Goal: Task Accomplishment & Management: Use online tool/utility

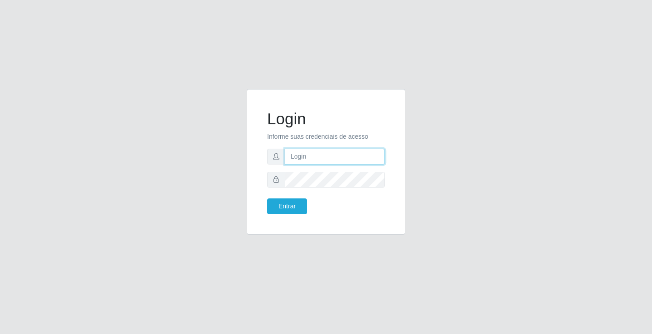
click at [300, 158] on input "text" at bounding box center [335, 157] width 100 height 16
type input "[PERSON_NAME]"
click at [267, 199] on button "Entrar" at bounding box center [287, 207] width 40 height 16
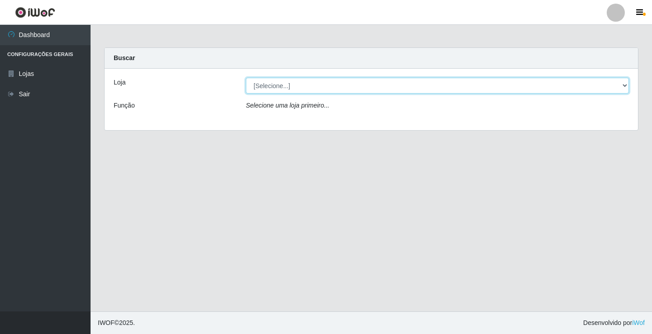
click at [290, 88] on select "[Selecione...] Ideal - Conceição" at bounding box center [437, 86] width 383 height 16
select select "231"
click at [246, 78] on select "[Selecione...] Ideal - Conceição" at bounding box center [437, 86] width 383 height 16
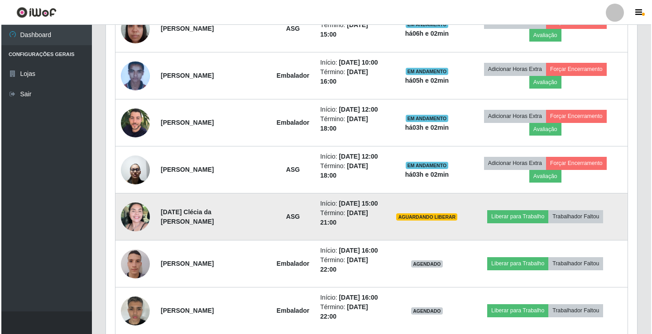
scroll to position [407, 0]
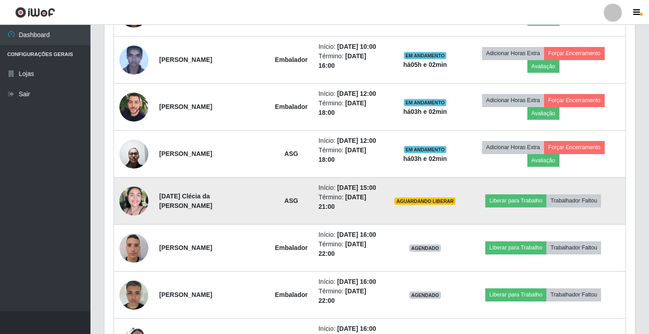
click at [138, 187] on img at bounding box center [133, 201] width 29 height 29
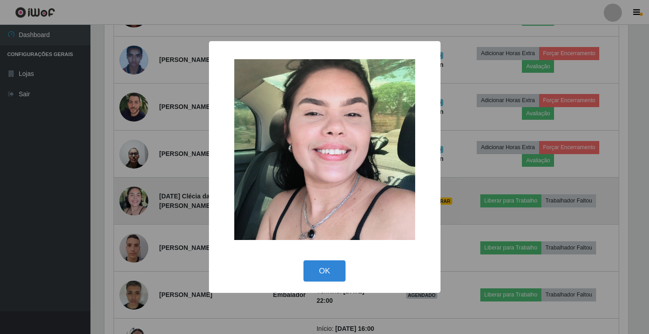
scroll to position [188, 526]
click at [138, 174] on div "× OK Cancel" at bounding box center [326, 167] width 652 height 334
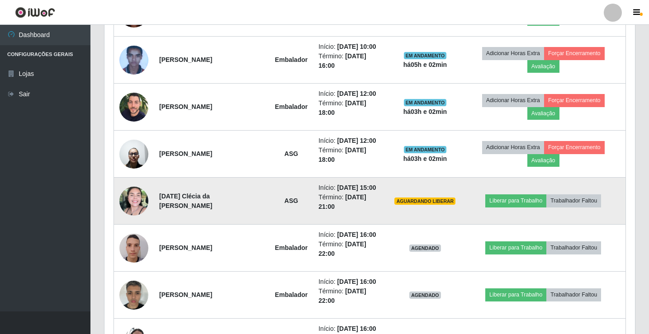
scroll to position [188, 531]
click at [525, 195] on button "Liberar para Trabalho" at bounding box center [516, 201] width 61 height 13
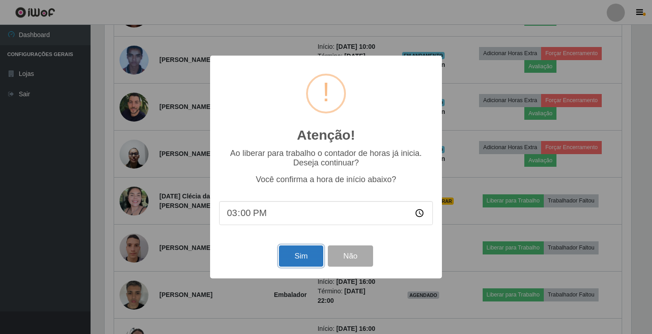
click at [298, 261] on button "Sim" at bounding box center [301, 256] width 44 height 21
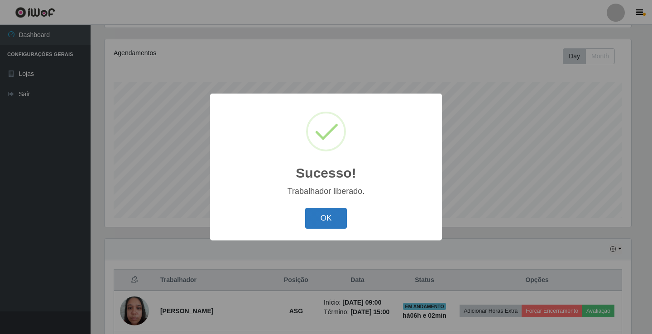
click at [305, 223] on button "OK" at bounding box center [326, 218] width 42 height 21
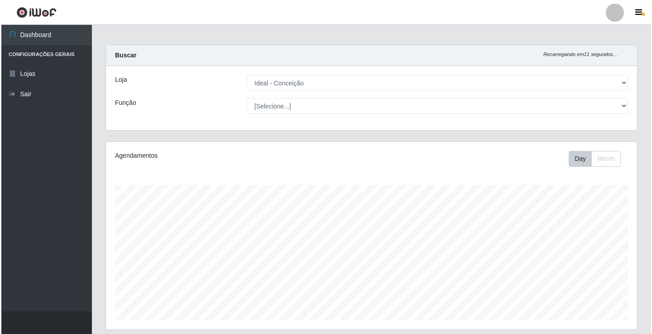
scroll to position [0, 0]
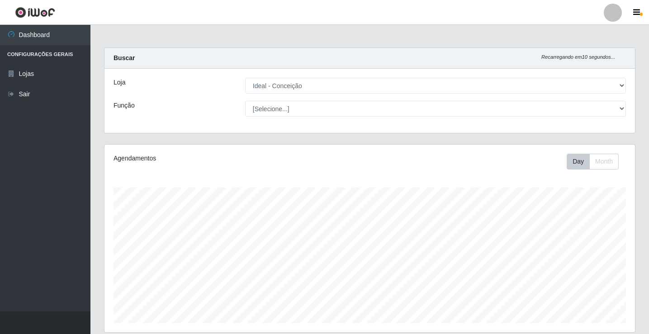
click at [618, 12] on div at bounding box center [613, 13] width 18 height 18
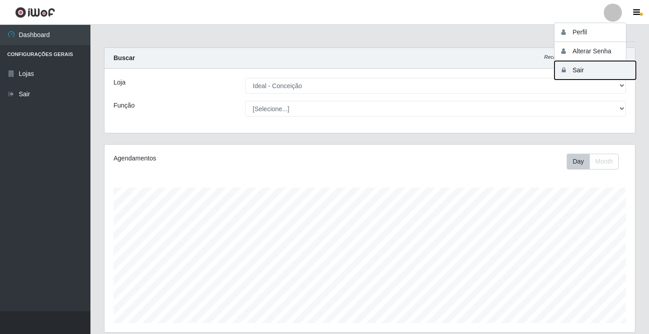
click at [599, 71] on button "Sair" at bounding box center [595, 70] width 81 height 19
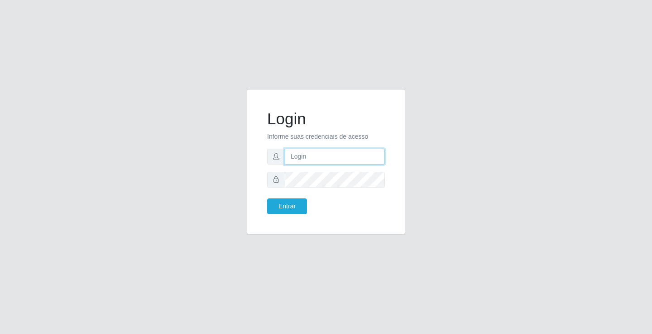
click at [331, 158] on input "text" at bounding box center [335, 157] width 100 height 16
type input "[PERSON_NAME]"
click at [267, 199] on button "Entrar" at bounding box center [287, 207] width 40 height 16
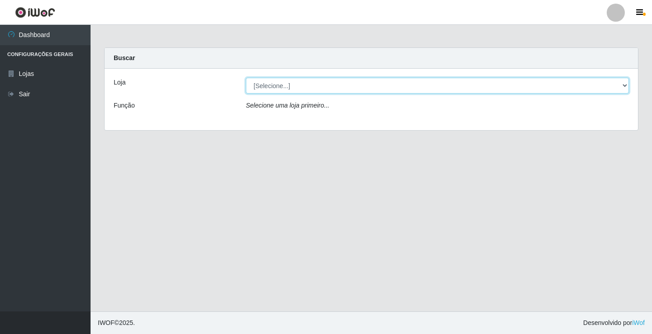
click at [324, 87] on select "[Selecione...] Ideal - Conceição" at bounding box center [437, 86] width 383 height 16
select select "231"
click at [246, 78] on select "[Selecione...] Ideal - Conceição" at bounding box center [437, 86] width 383 height 16
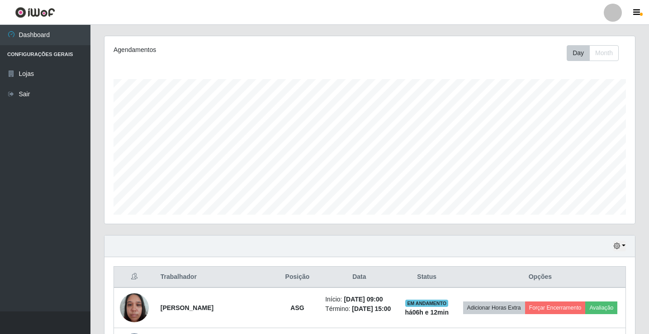
scroll to position [317, 0]
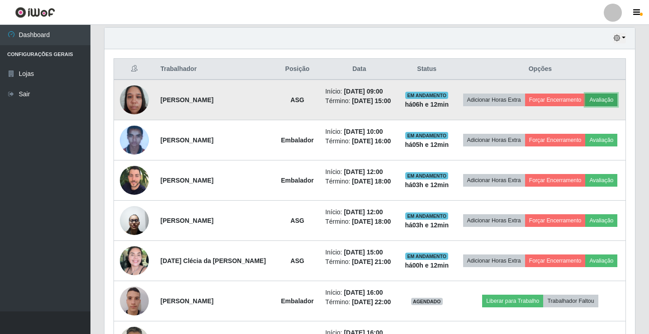
click at [605, 98] on button "Avaliação" at bounding box center [602, 100] width 32 height 13
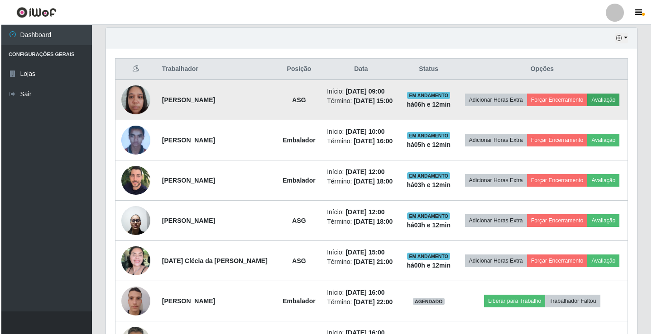
scroll to position [188, 526]
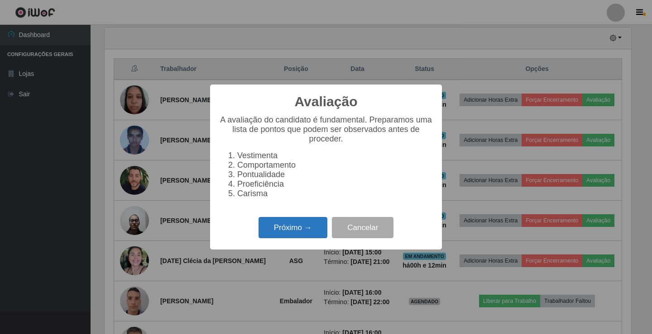
click at [288, 224] on button "Próximo →" at bounding box center [292, 227] width 69 height 21
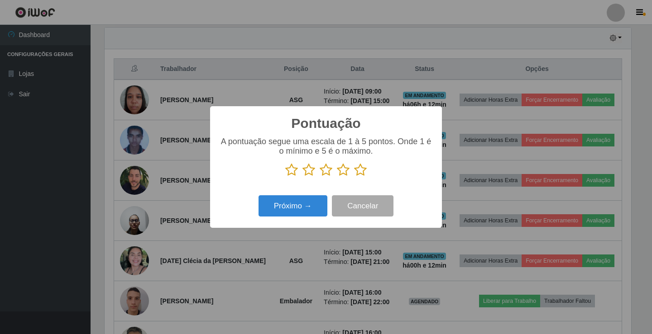
scroll to position [452336, 451997]
click at [342, 172] on icon at bounding box center [343, 170] width 13 height 14
click at [337, 177] on input "radio" at bounding box center [337, 177] width 0 height 0
click at [315, 205] on button "Próximo →" at bounding box center [292, 205] width 69 height 21
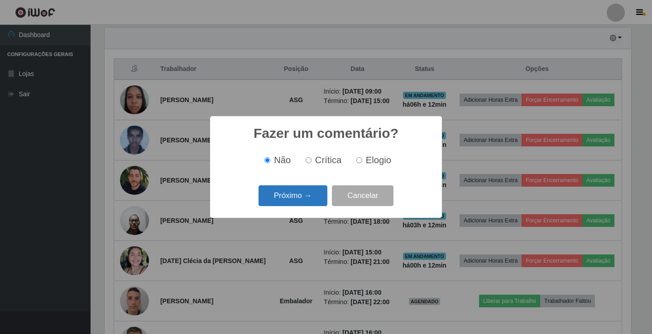
click at [310, 200] on button "Próximo →" at bounding box center [292, 196] width 69 height 21
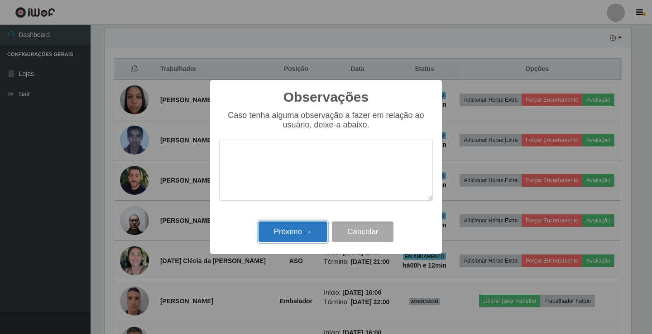
click at [309, 227] on button "Próximo →" at bounding box center [292, 232] width 69 height 21
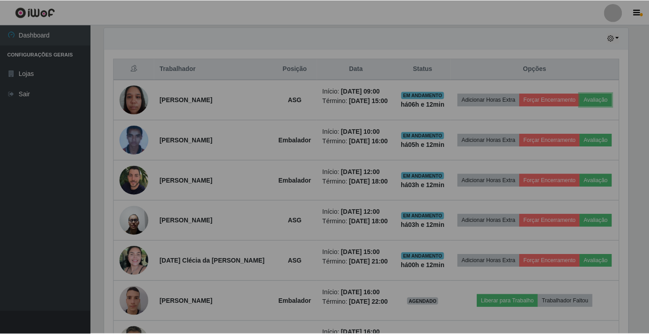
scroll to position [188, 531]
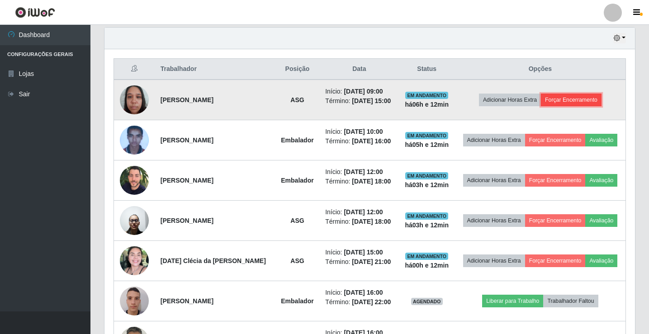
click at [562, 105] on button "Forçar Encerramento" at bounding box center [571, 100] width 61 height 13
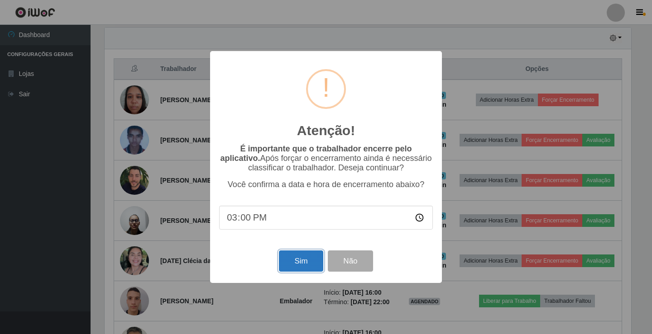
click at [292, 265] on button "Sim" at bounding box center [301, 261] width 44 height 21
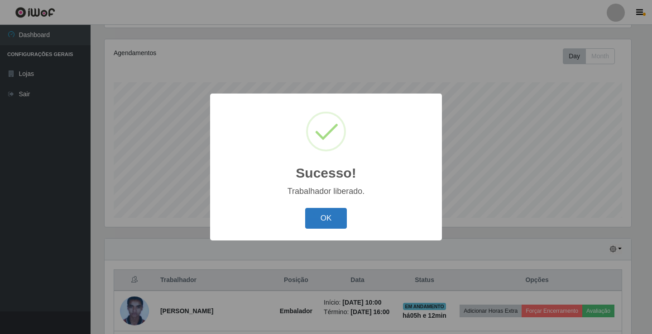
click at [324, 225] on button "OK" at bounding box center [326, 218] width 42 height 21
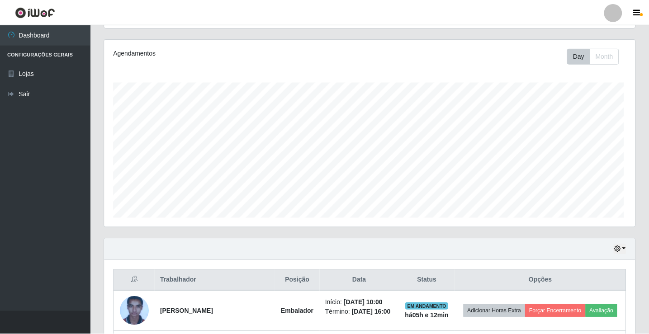
scroll to position [188, 531]
click at [619, 9] on div at bounding box center [613, 13] width 18 height 18
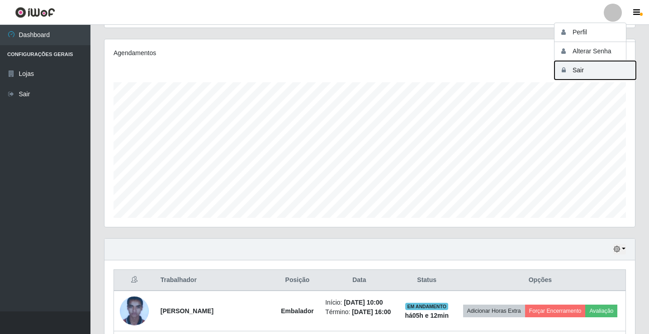
click at [604, 71] on button "Sair" at bounding box center [595, 70] width 81 height 19
